Goal: Information Seeking & Learning: Compare options

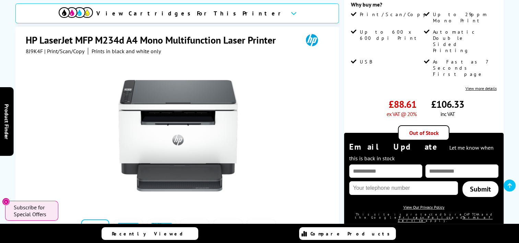
click at [66, 34] on h1 "HP LaserJet MFP M234d A4 Mono Multifunction Laser Printer" at bounding box center [154, 40] width 257 height 13
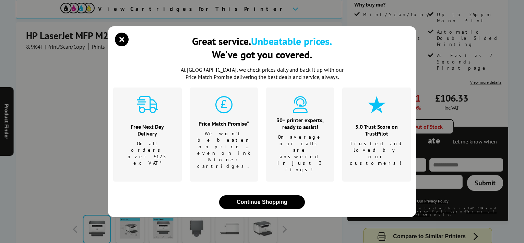
click at [66, 34] on div "Great service. Unbeatable prices. We've got you covered. At [GEOGRAPHIC_DATA], …" at bounding box center [262, 121] width 524 height 243
click at [66, 34] on div "Great service. Unbeatable prices. We've got you covered. At Printerland, we che…" at bounding box center [262, 121] width 524 height 243
click at [272, 32] on div "Great service. Unbeatable prices. We've got you covered. At Printerland, we che…" at bounding box center [262, 121] width 524 height 243
click at [124, 46] on icon "close modal" at bounding box center [122, 40] width 14 height 14
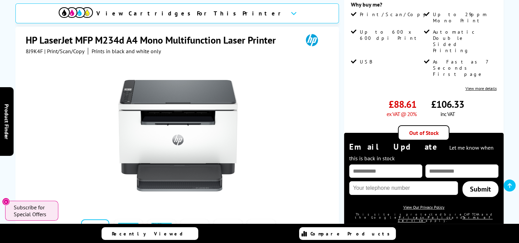
click at [98, 48] on icon "Prints in black and white only" at bounding box center [126, 51] width 69 height 7
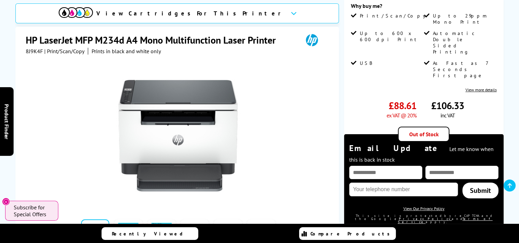
scroll to position [69, 0]
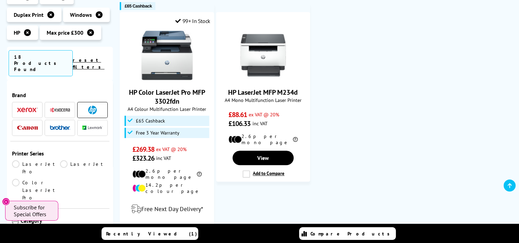
scroll to position [583, 0]
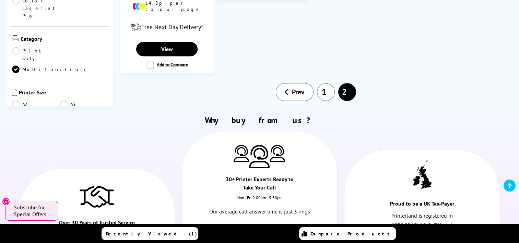
click at [320, 83] on link "1" at bounding box center [326, 92] width 18 height 18
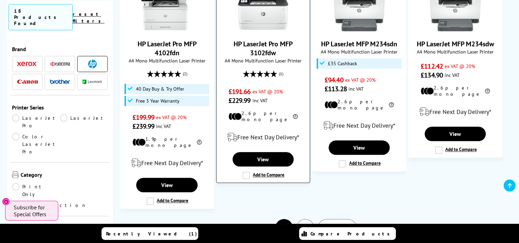
scroll to position [789, 0]
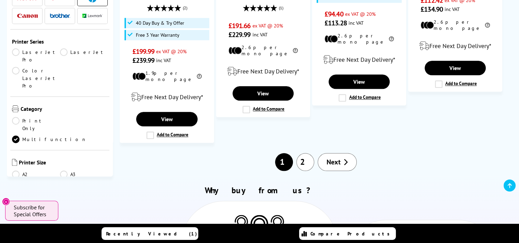
click at [311, 153] on link "2" at bounding box center [305, 162] width 18 height 18
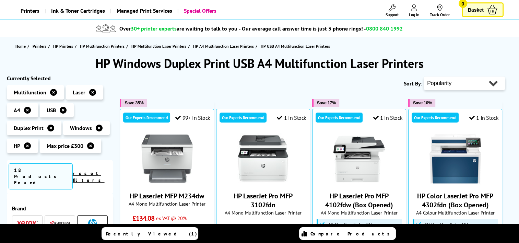
scroll to position [69, 0]
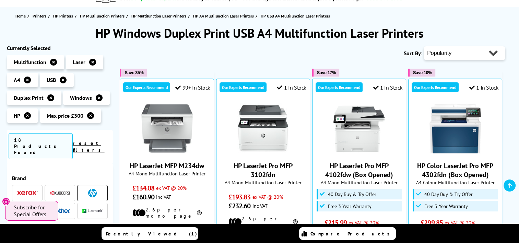
drag, startPoint x: 253, startPoint y: 131, endPoint x: 236, endPoint y: 59, distance: 74.3
click at [236, 59] on div "Sort By: Popularity Rating Price - Low to High Price - High to Low Running Cost…" at bounding box center [313, 53] width 386 height 17
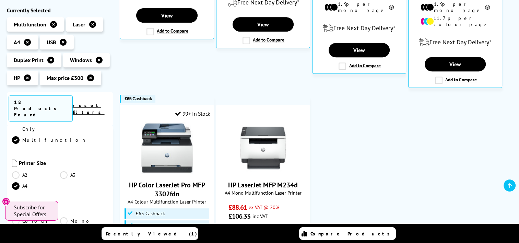
scroll to position [172, 0]
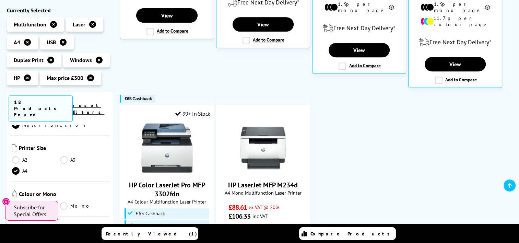
click at [25, 202] on link "Colour" at bounding box center [36, 206] width 48 height 8
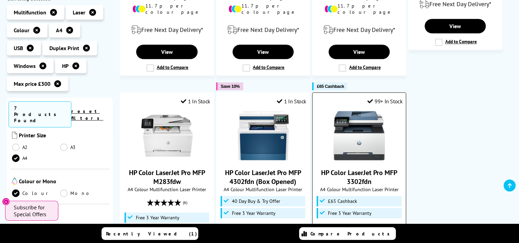
scroll to position [412, 0]
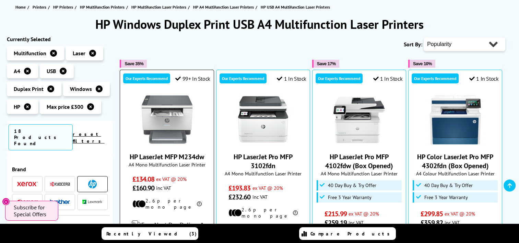
scroll to position [103, 0]
